Goal: Browse casually: Explore the website without a specific task or goal

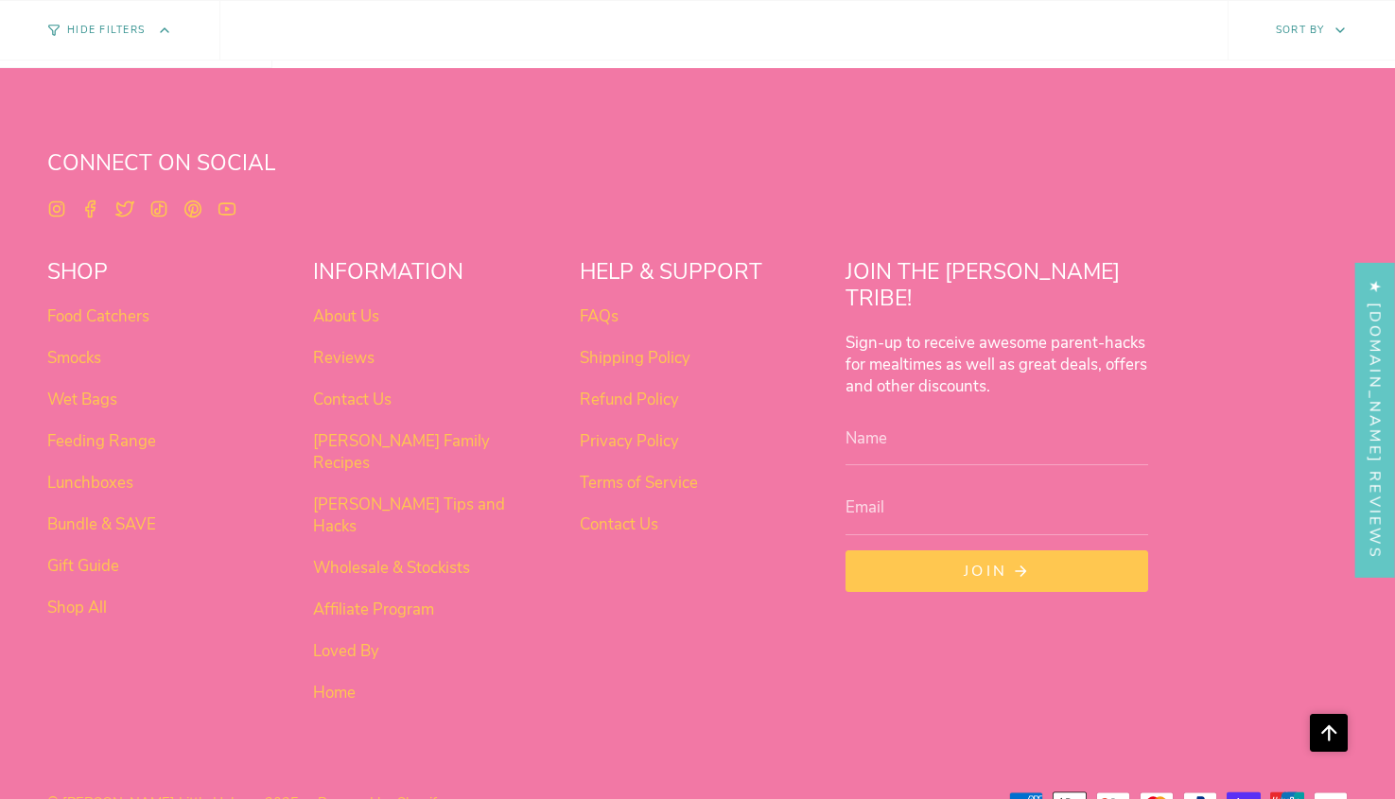
scroll to position [1188, 0]
